Goal: Task Accomplishment & Management: Manage account settings

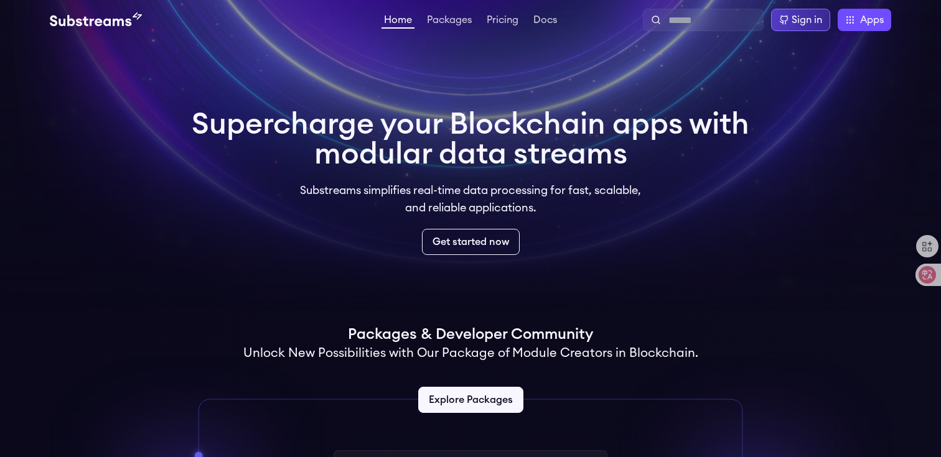
click at [817, 24] on div "Sign in" at bounding box center [807, 19] width 30 height 15
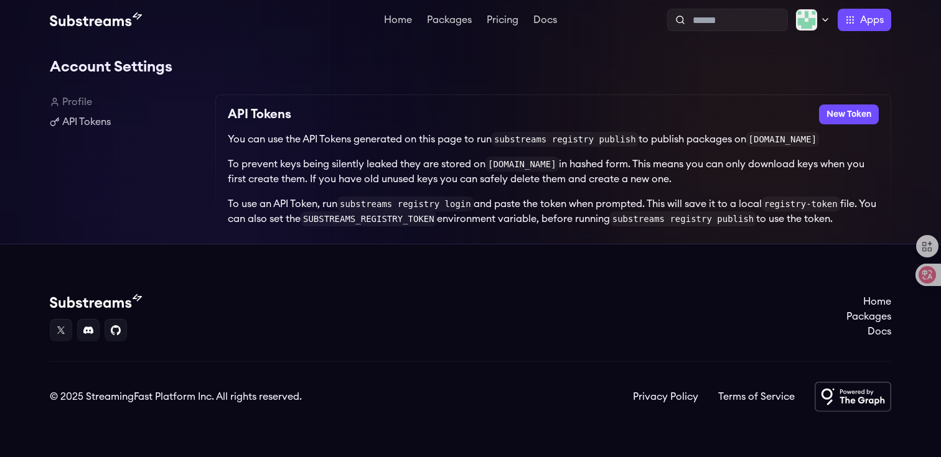
click at [631, 118] on div "API Tokens New Token" at bounding box center [553, 115] width 651 height 20
click at [851, 115] on button "New Token" at bounding box center [849, 115] width 60 height 20
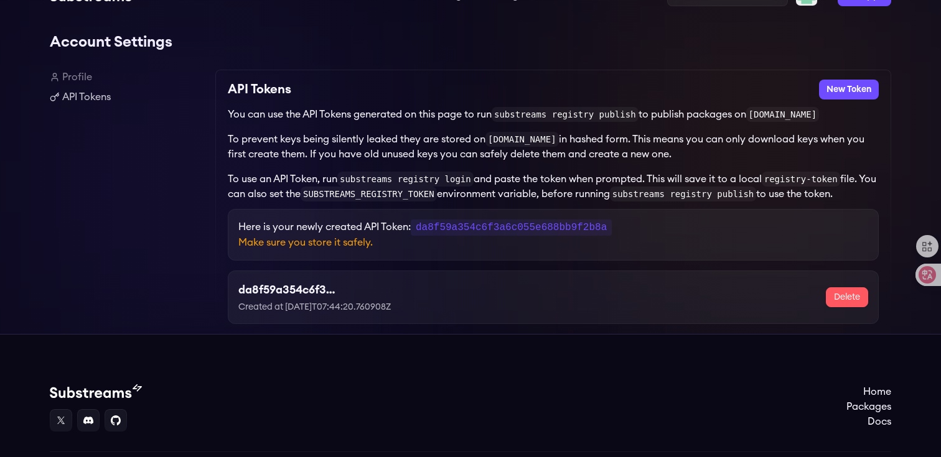
scroll to position [18, 0]
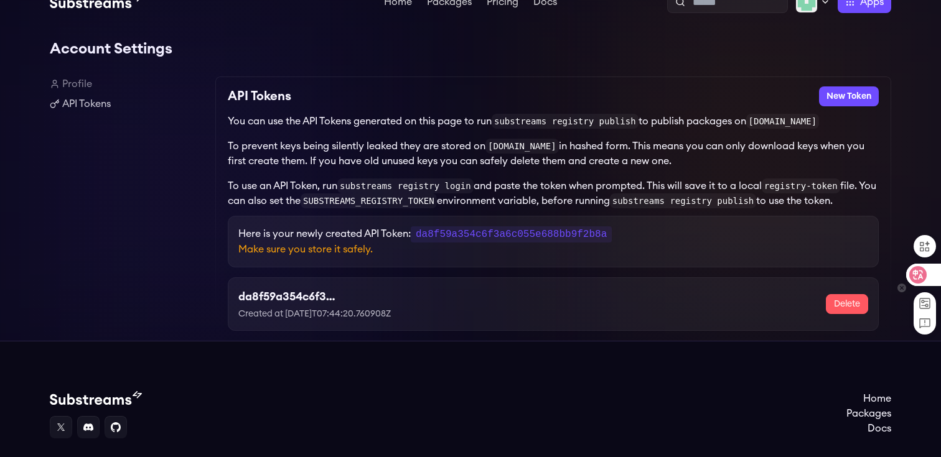
click at [921, 278] on icon at bounding box center [918, 275] width 11 height 10
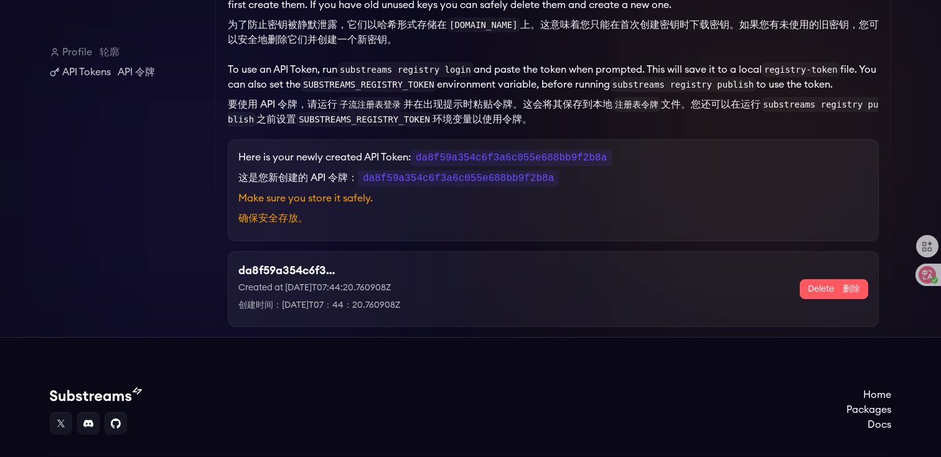
scroll to position [0, 0]
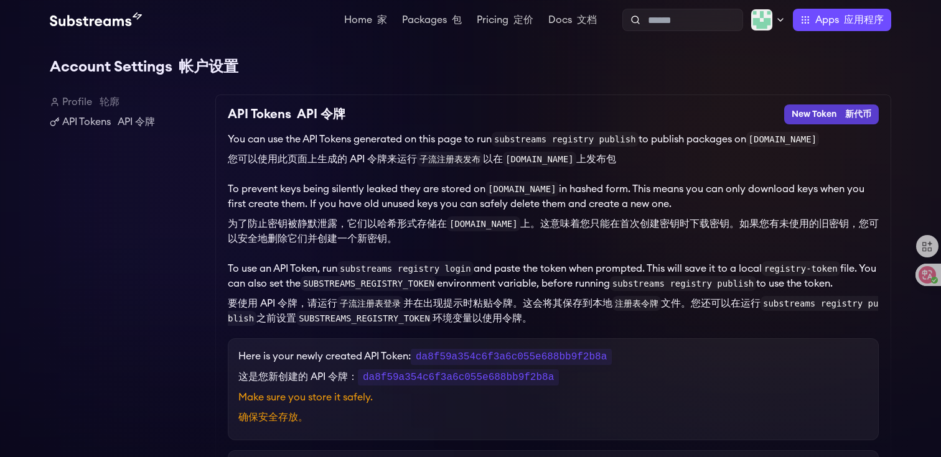
click at [839, 114] on button "New Token 新代币" at bounding box center [831, 115] width 95 height 20
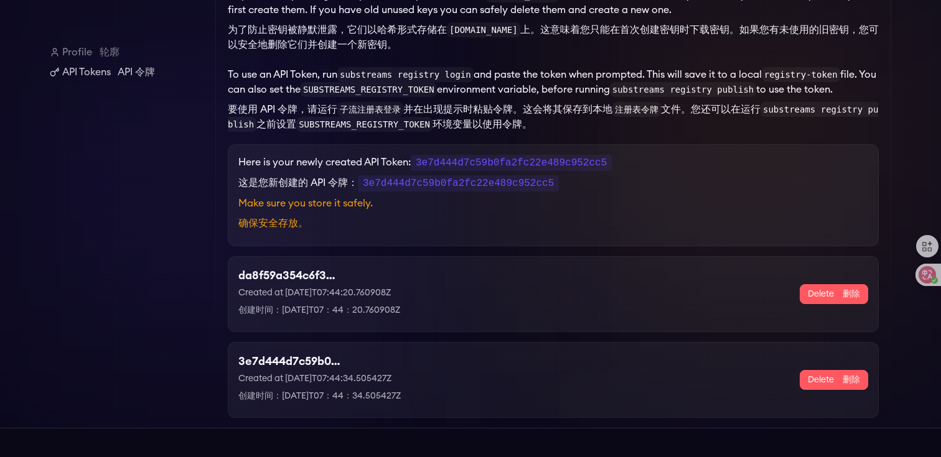
scroll to position [207, 0]
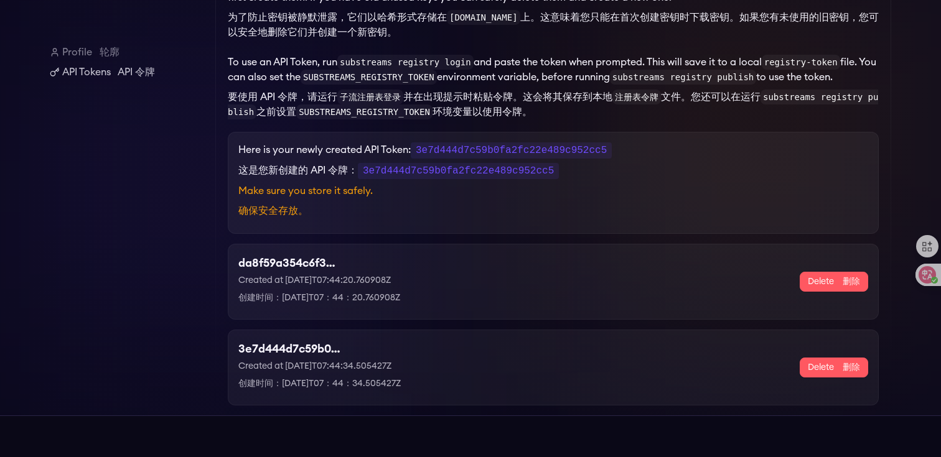
click at [841, 372] on font "submit" at bounding box center [841, 367] width 4 height 9
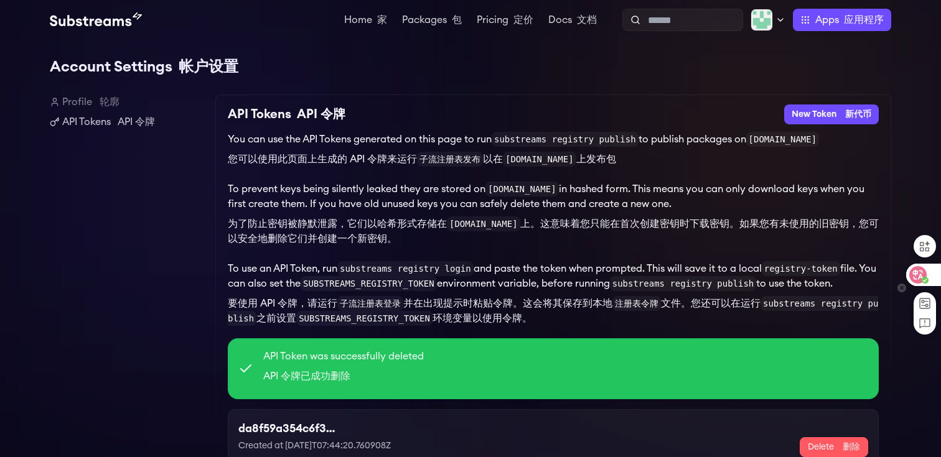
click at [919, 279] on icon at bounding box center [918, 275] width 11 height 10
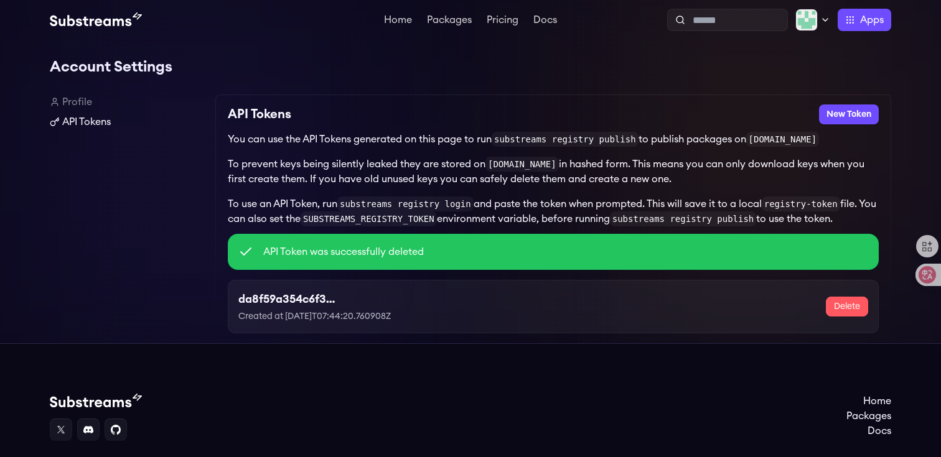
click at [65, 125] on link "API Tokens" at bounding box center [128, 122] width 156 height 15
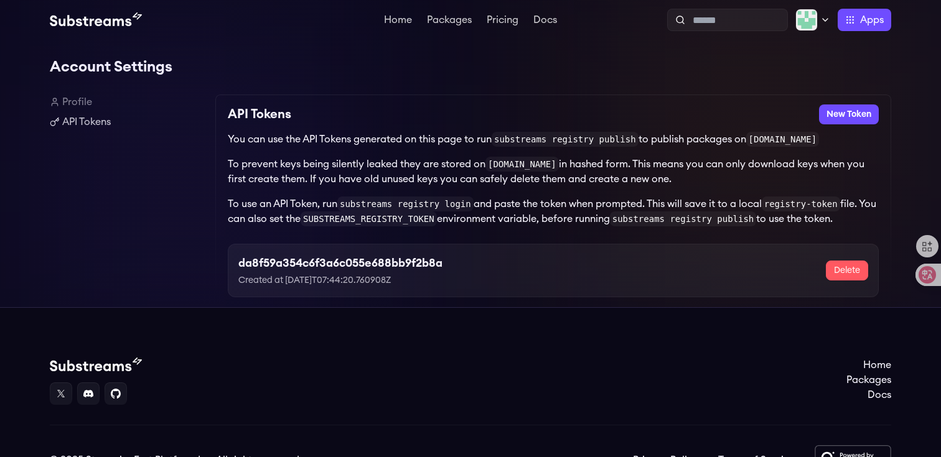
click at [302, 261] on h3 "da8f59a354c6f3a6c055e688bb9f2b8a" at bounding box center [340, 263] width 204 height 17
click at [378, 269] on h3 "da8f59a354c6f3a6c055e688bb9f2b8a" at bounding box center [340, 263] width 204 height 17
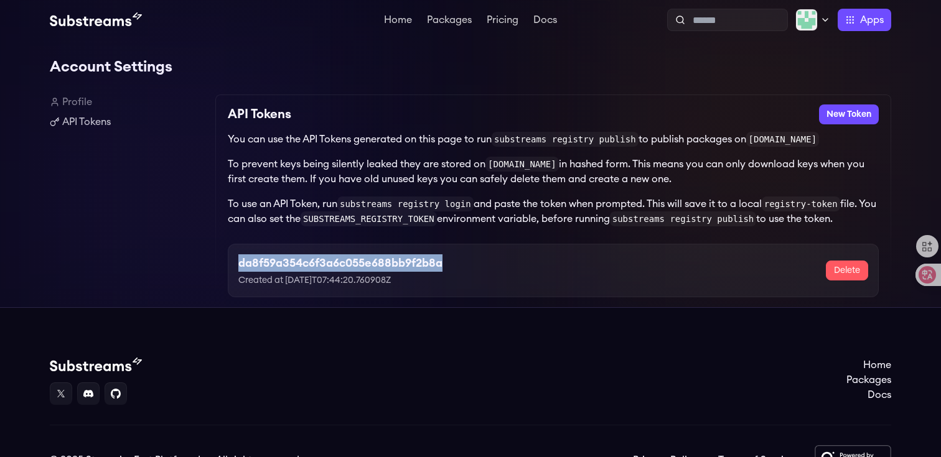
click at [378, 269] on h3 "da8f59a354c6f3a6c055e688bb9f2b8a" at bounding box center [340, 263] width 204 height 17
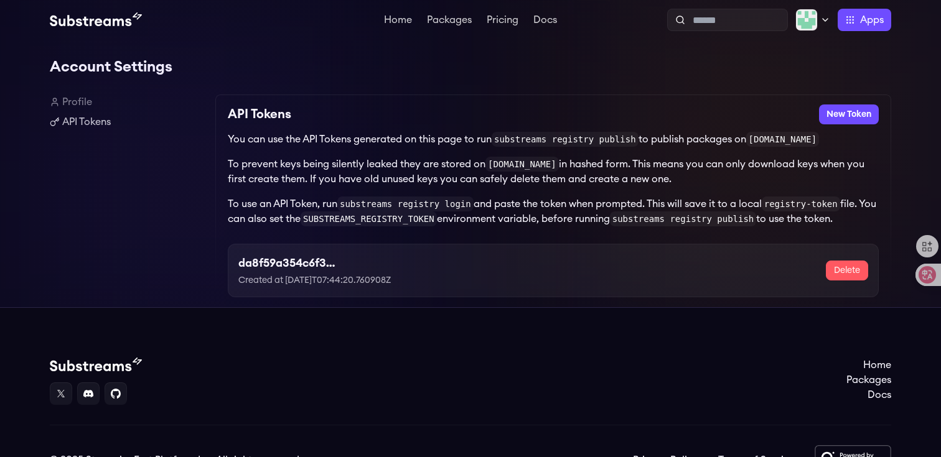
click at [519, 255] on div "da8f59a354c6f3a6c055e688bb9f2b8a Created at 2025-09-09T07:44:20.760908Z Delete" at bounding box center [553, 271] width 651 height 54
click at [845, 270] on button "Delete" at bounding box center [847, 271] width 42 height 20
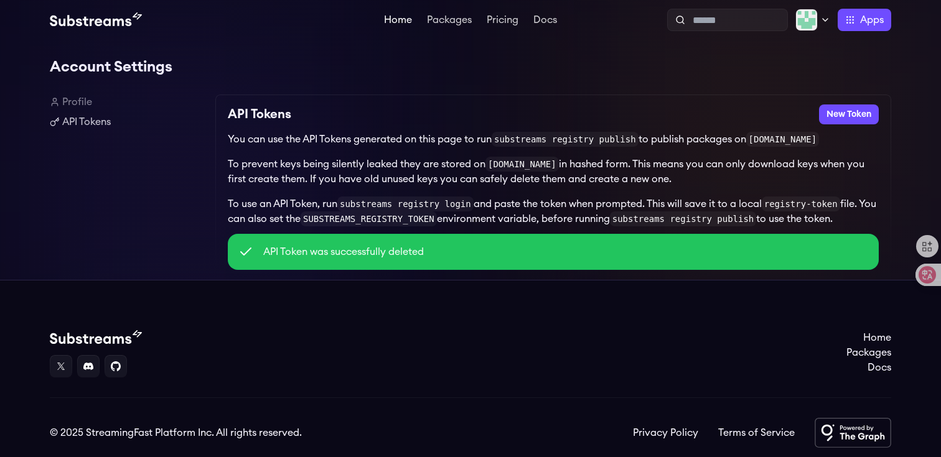
click at [399, 19] on link "Home" at bounding box center [397, 21] width 33 height 12
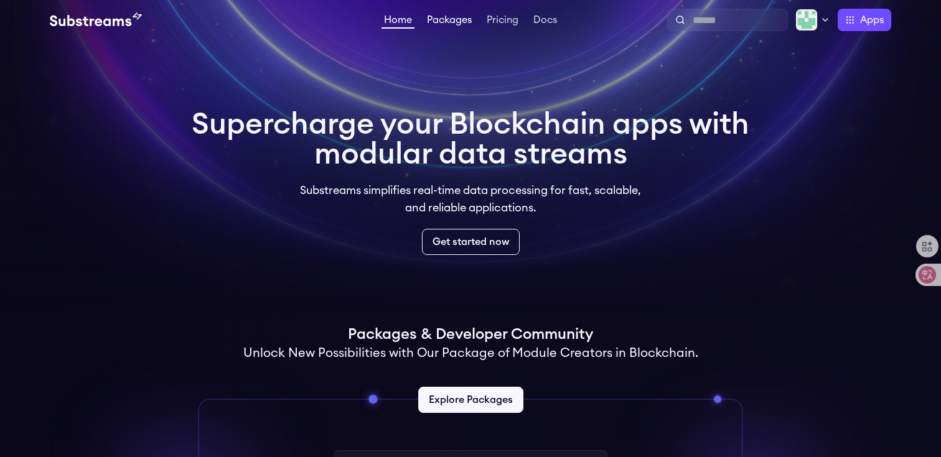
click at [447, 21] on link "Packages" at bounding box center [449, 21] width 50 height 12
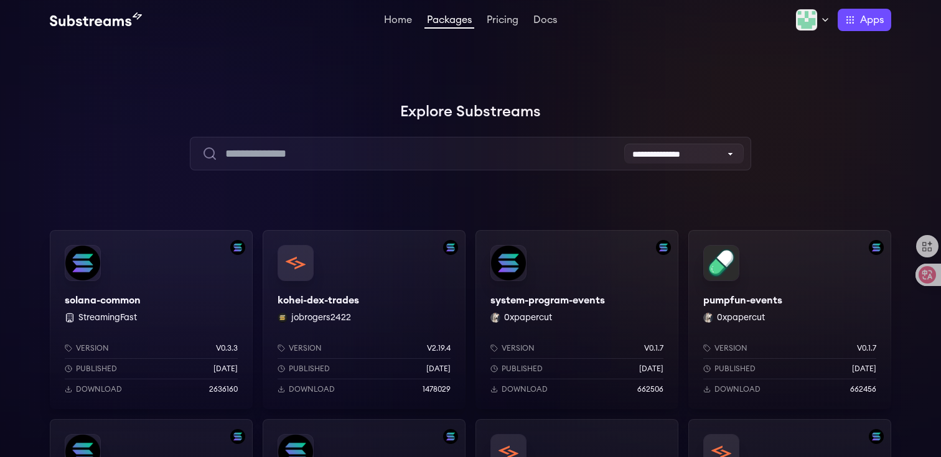
scroll to position [10, 0]
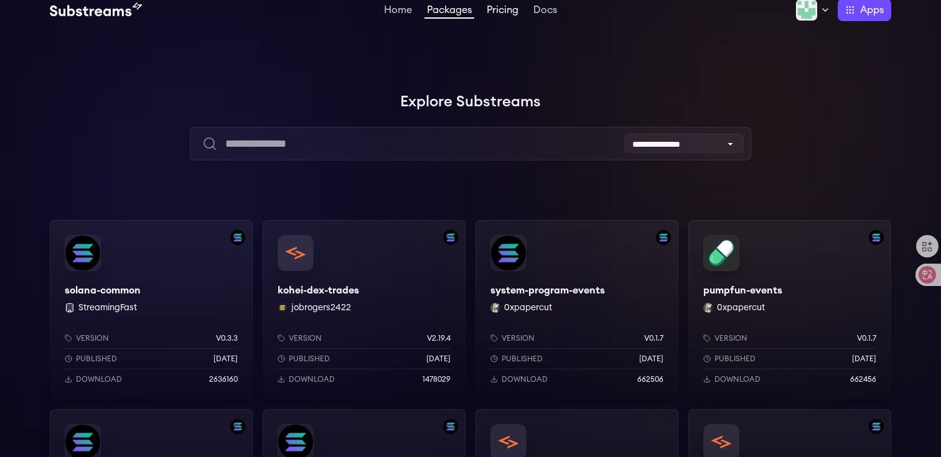
click at [498, 14] on link "Pricing" at bounding box center [502, 11] width 37 height 12
